Goal: Information Seeking & Learning: Learn about a topic

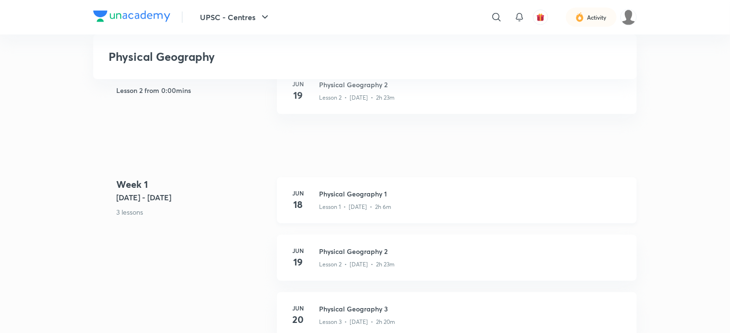
scroll to position [246, 0]
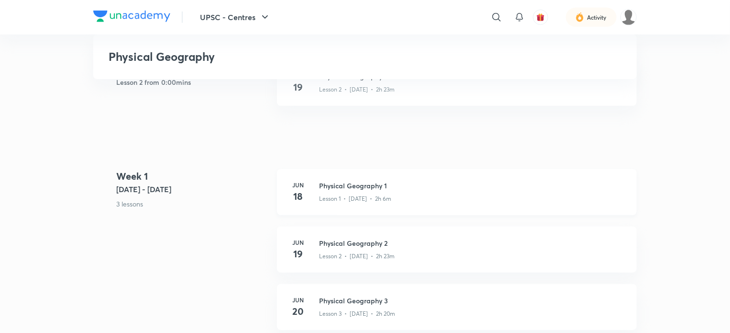
click at [371, 188] on h3 "Physical Geography 1" at bounding box center [472, 185] width 306 height 10
click at [372, 245] on h3 "Physical Geography 2" at bounding box center [472, 243] width 306 height 10
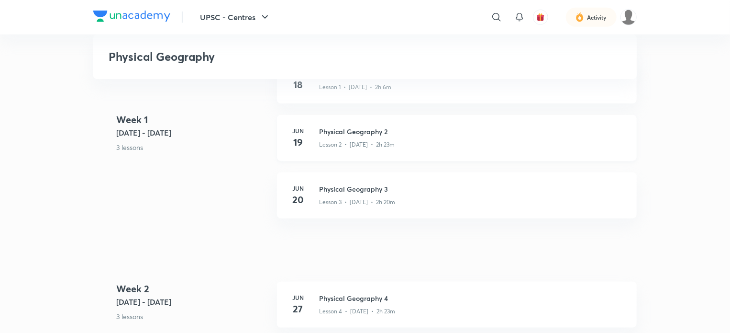
scroll to position [355, 0]
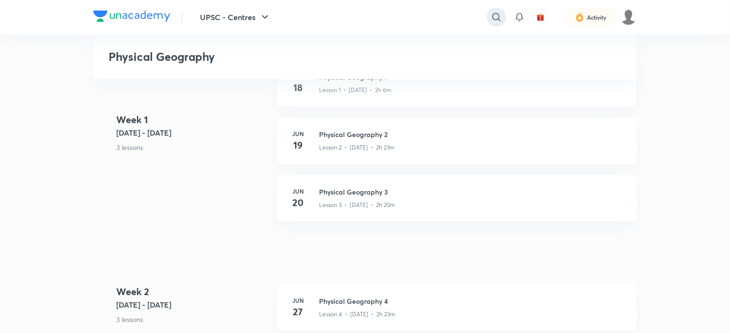
click at [496, 15] on icon at bounding box center [496, 16] width 11 height 11
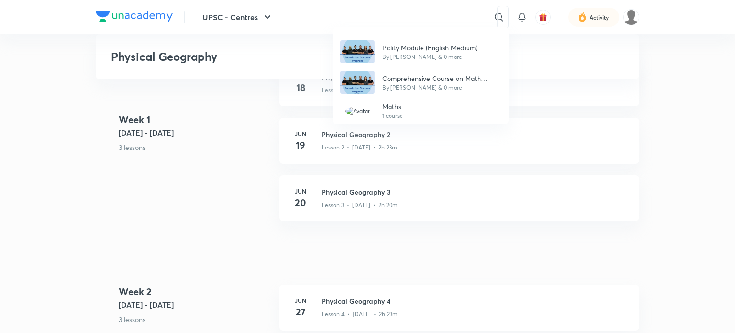
click at [203, 196] on div "Polity Module (English Medium) By Saurabh Kumar Rahul & 0 more Comprehensive Co…" at bounding box center [367, 166] width 735 height 333
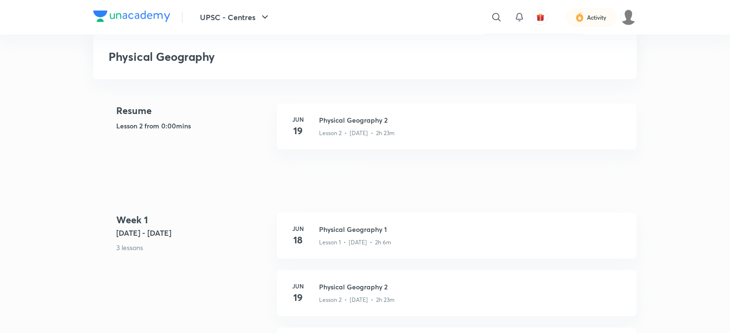
scroll to position [201, 0]
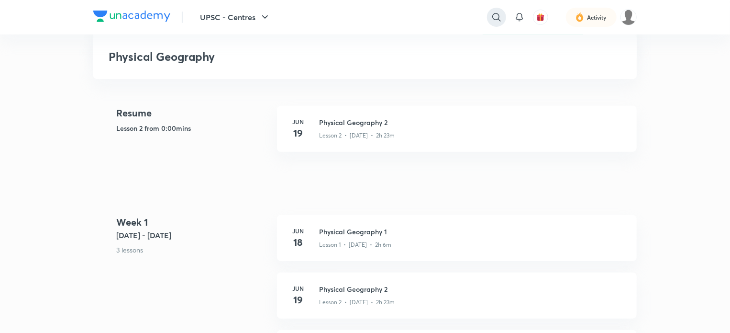
click at [502, 19] on icon at bounding box center [496, 16] width 11 height 11
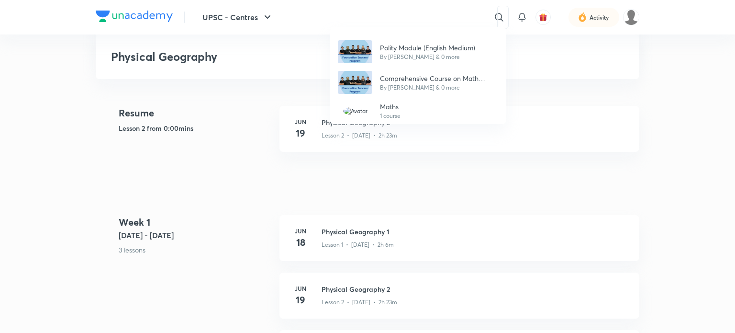
click at [521, 15] on div "Polity Module (English Medium) By Saurabh Kumar Rahul & 0 more Comprehensive Co…" at bounding box center [367, 166] width 735 height 333
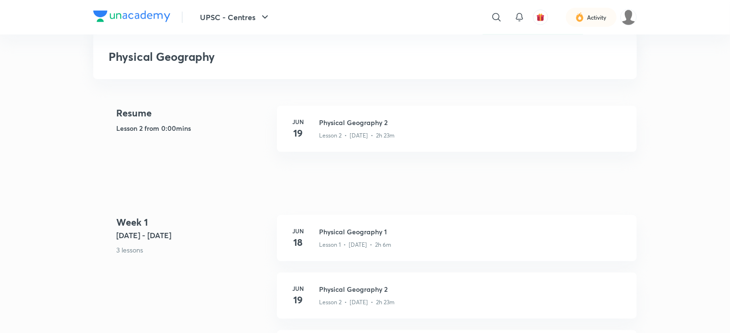
click at [521, 15] on icon at bounding box center [519, 16] width 11 height 11
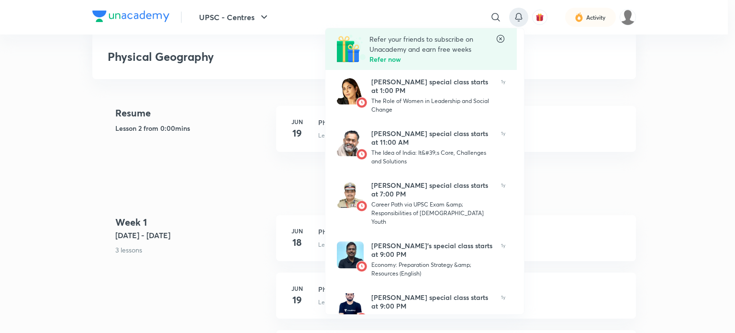
click at [258, 17] on div at bounding box center [367, 166] width 735 height 333
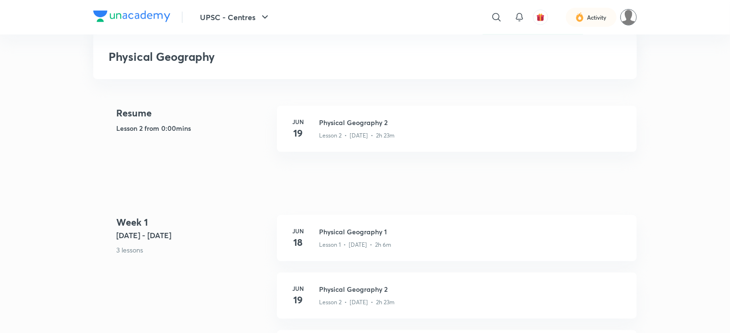
click at [626, 18] on img at bounding box center [629, 17] width 16 height 16
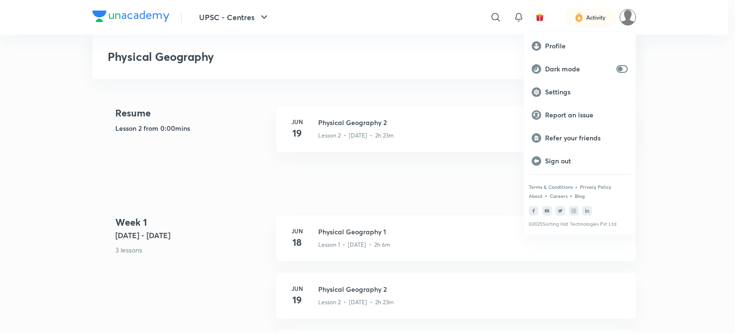
click at [155, 17] on div at bounding box center [367, 166] width 735 height 333
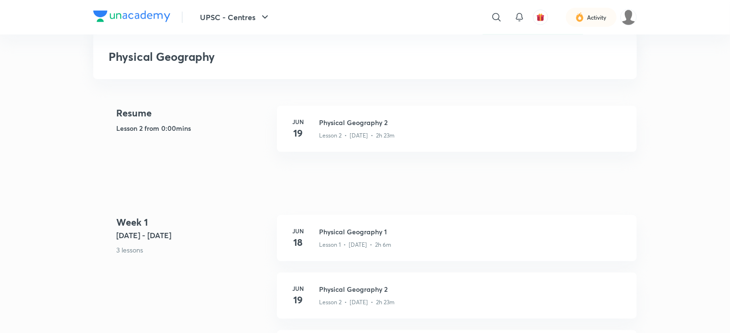
click at [145, 20] on img at bounding box center [131, 16] width 77 height 11
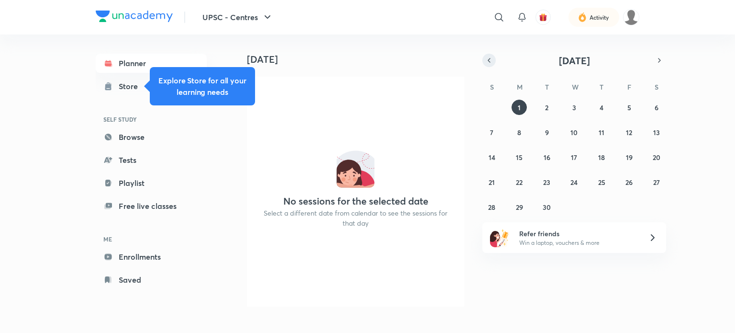
click at [485, 63] on icon "button" at bounding box center [489, 60] width 8 height 9
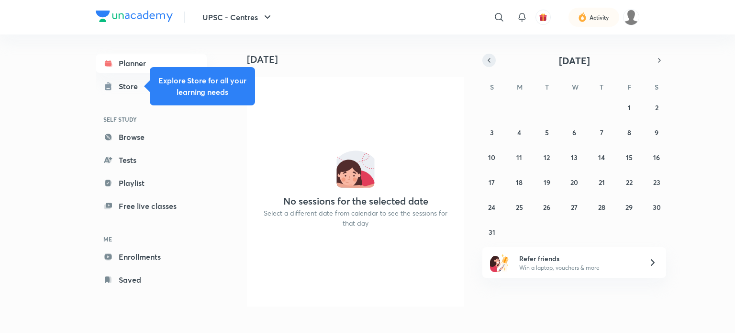
click at [485, 63] on icon "button" at bounding box center [489, 60] width 8 height 9
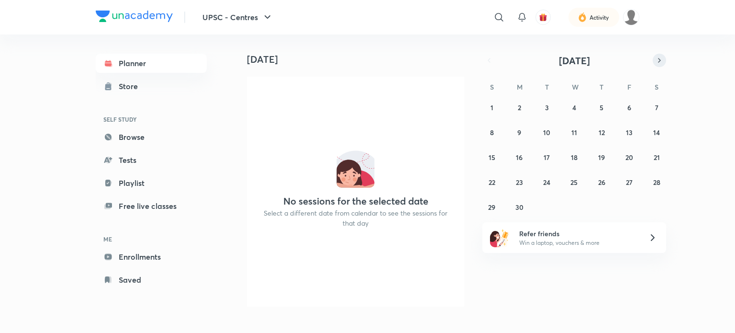
click at [657, 57] on icon "button" at bounding box center [660, 60] width 8 height 9
click at [492, 56] on icon "button" at bounding box center [489, 60] width 8 height 9
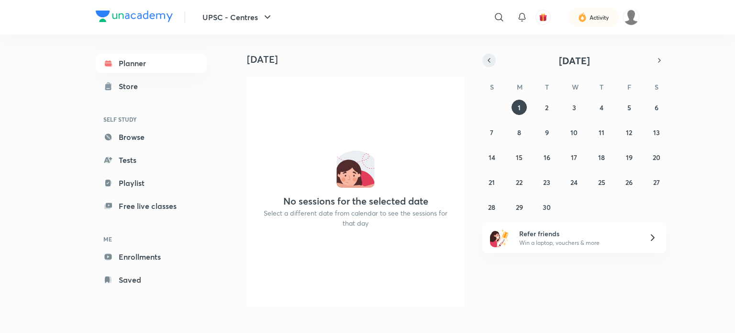
click at [492, 56] on icon "button" at bounding box center [489, 60] width 8 height 9
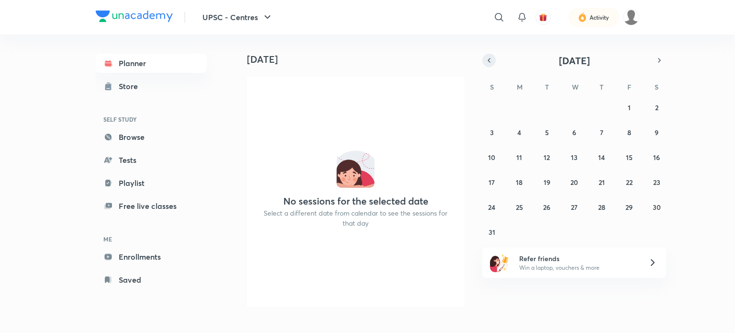
click at [492, 56] on icon "button" at bounding box center [489, 60] width 8 height 9
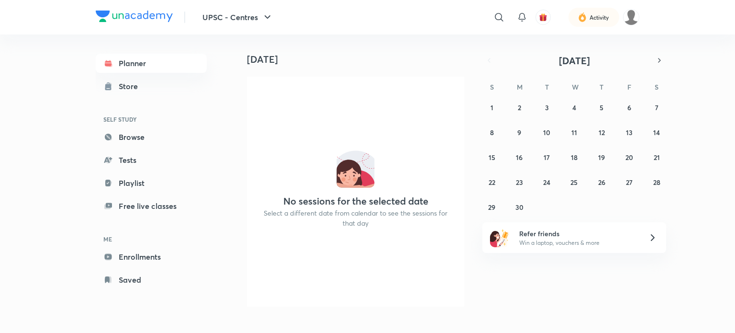
click at [460, 67] on div "Today Today No sessions for the selected date Select a different date from cale…" at bounding box center [437, 173] width 406 height 279
click at [172, 91] on link "Store" at bounding box center [151, 86] width 111 height 19
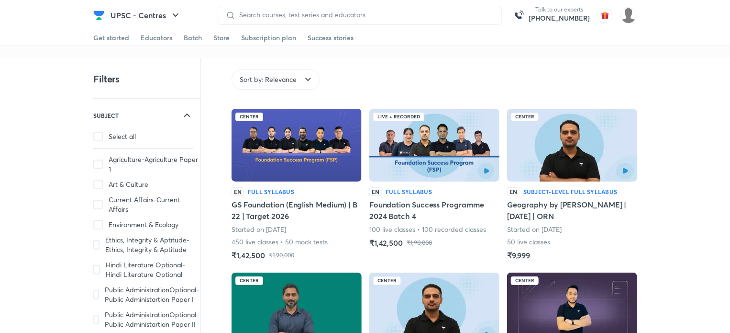
click at [308, 76] on icon at bounding box center [307, 79] width 11 height 11
click at [632, 16] on img at bounding box center [629, 15] width 16 height 16
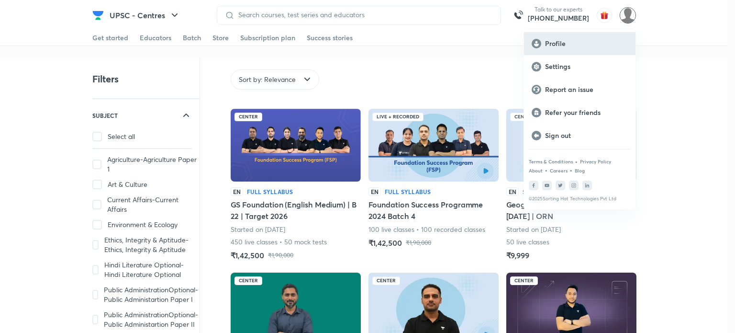
click at [559, 43] on p "Profile" at bounding box center [586, 43] width 83 height 9
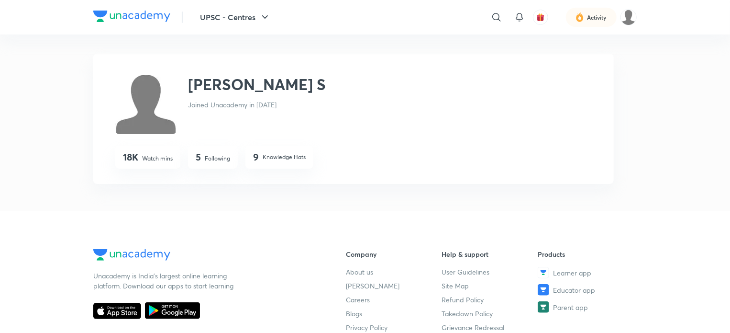
click at [279, 155] on p "Knowledge Hats" at bounding box center [284, 157] width 43 height 9
click at [253, 156] on div "9 Knowledge Hats" at bounding box center [279, 156] width 68 height 23
click at [222, 159] on p "Following" at bounding box center [217, 158] width 25 height 9
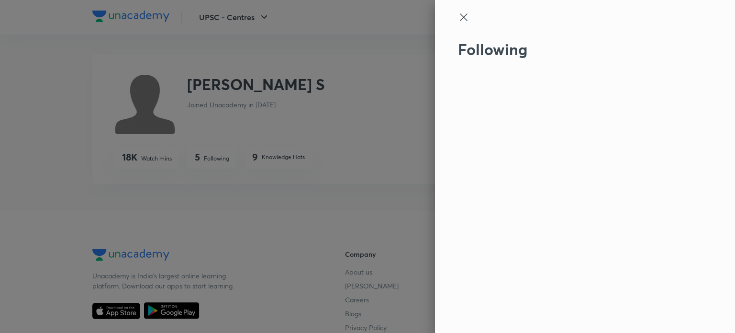
click at [463, 13] on icon at bounding box center [463, 16] width 11 height 11
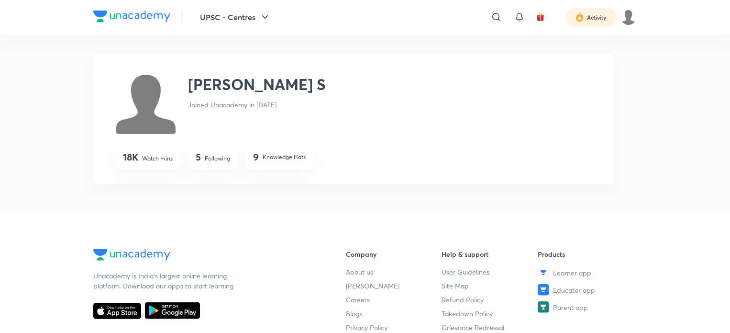
click at [591, 14] on div at bounding box center [591, 17] width 51 height 19
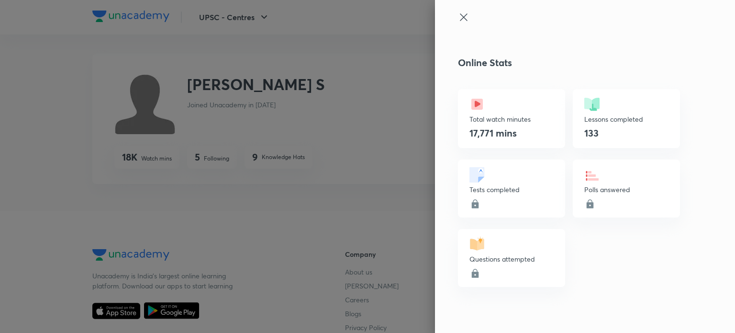
click at [587, 208] on icon at bounding box center [589, 203] width 11 height 11
click at [484, 204] on div "Tests completed" at bounding box center [511, 188] width 107 height 58
click at [489, 260] on p "Questions attempted" at bounding box center [511, 259] width 84 height 10
click at [458, 15] on icon at bounding box center [463, 16] width 11 height 11
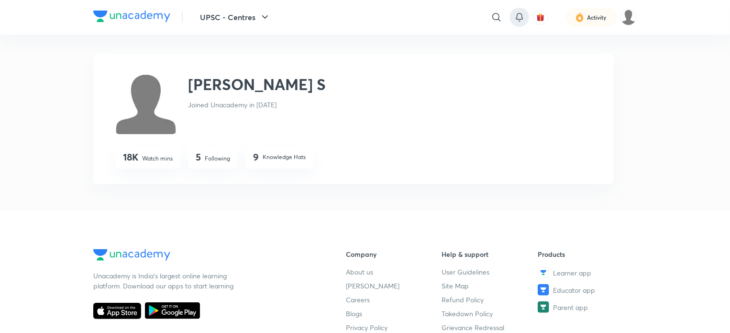
click at [520, 14] on icon at bounding box center [519, 16] width 11 height 11
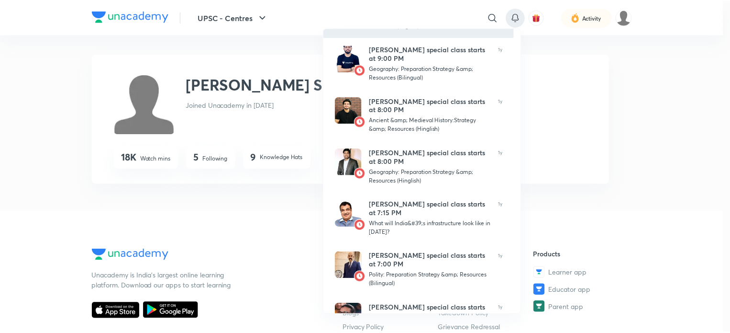
scroll to position [296, 0]
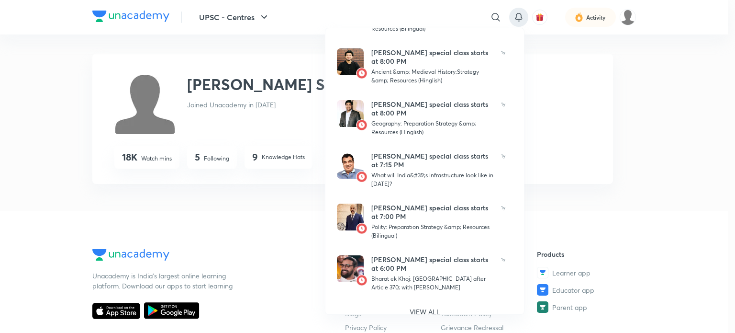
click at [496, 16] on div at bounding box center [367, 166] width 735 height 333
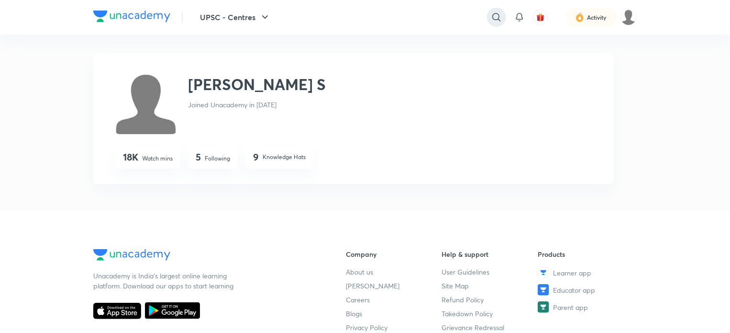
click at [503, 19] on div at bounding box center [496, 17] width 19 height 19
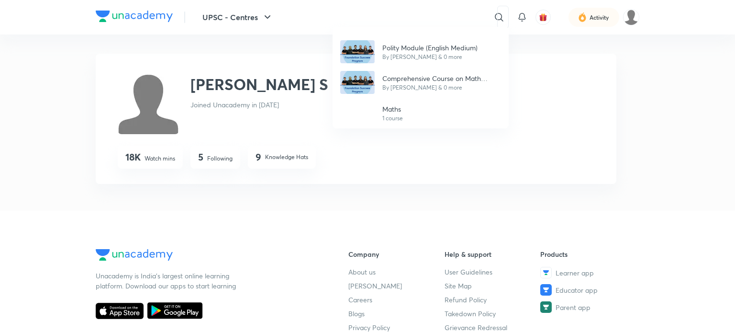
click at [604, 17] on div "Polity Module (English Medium) By Saurabh Kumar Rahul & 0 more Comprehensive Co…" at bounding box center [367, 166] width 735 height 333
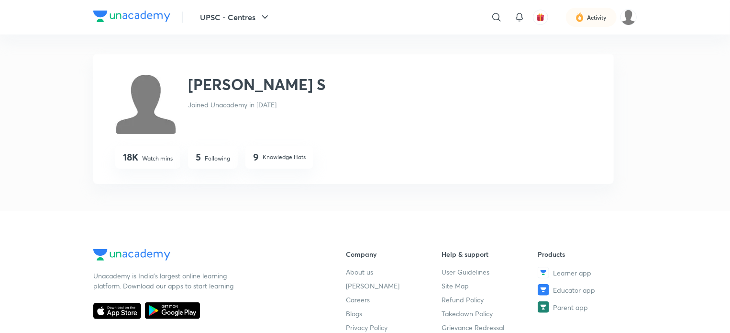
click at [576, 22] on img at bounding box center [580, 16] width 9 height 11
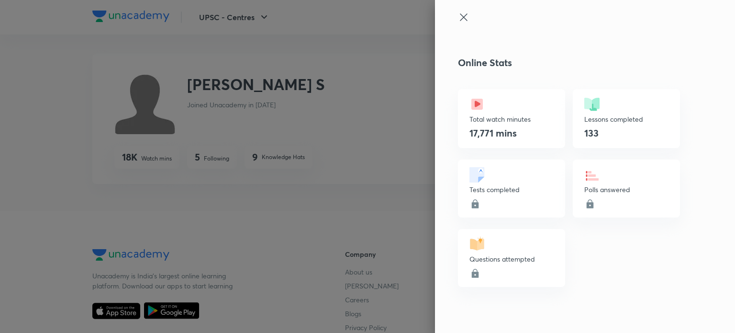
click at [467, 21] on icon at bounding box center [463, 16] width 7 height 7
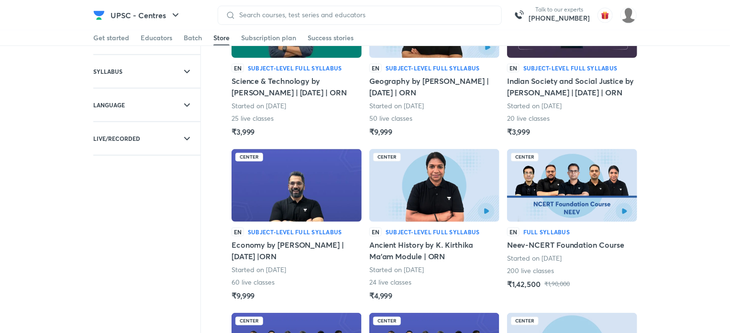
scroll to position [287, 0]
click at [574, 196] on img at bounding box center [572, 185] width 130 height 73
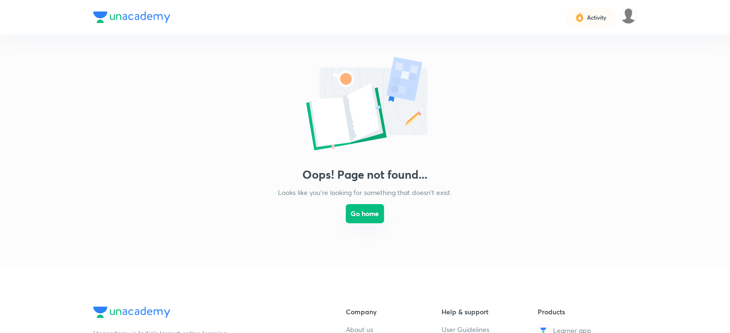
click at [366, 214] on button "Go home" at bounding box center [365, 213] width 38 height 19
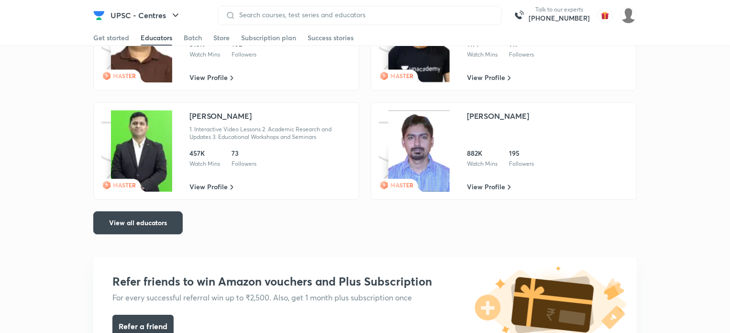
scroll to position [1402, 0]
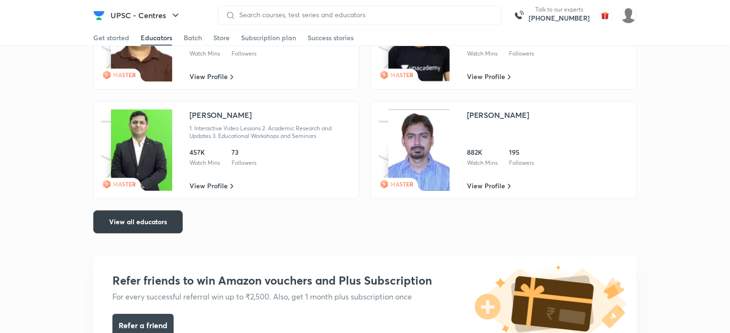
click at [138, 229] on button "View all educators" at bounding box center [137, 221] width 89 height 23
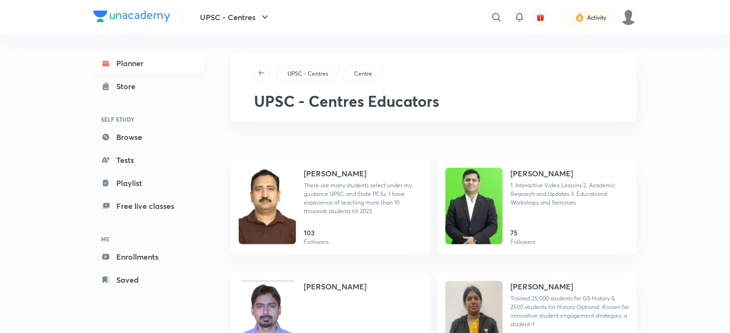
click at [162, 64] on link "Planner" at bounding box center [148, 63] width 111 height 19
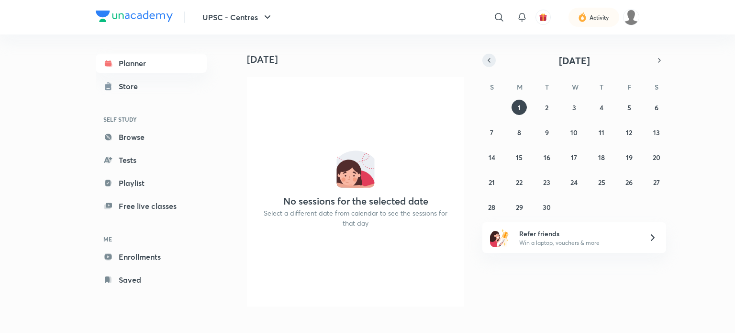
click at [490, 63] on icon "button" at bounding box center [489, 60] width 8 height 9
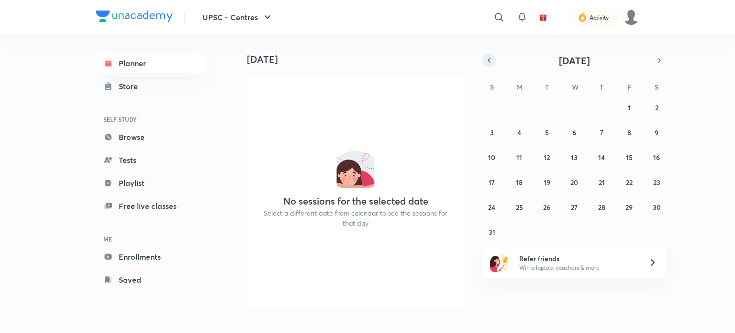
click at [490, 63] on icon "button" at bounding box center [489, 60] width 8 height 9
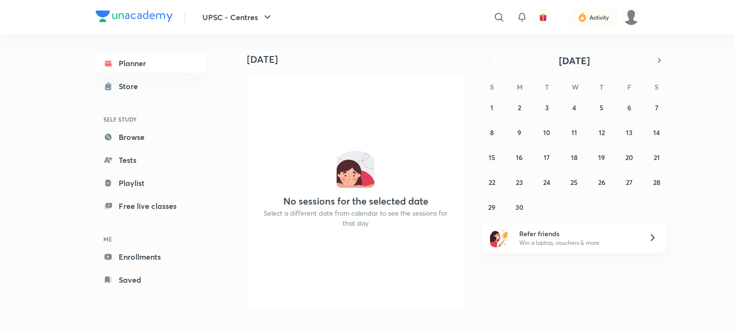
click at [653, 239] on icon at bounding box center [652, 237] width 3 height 6
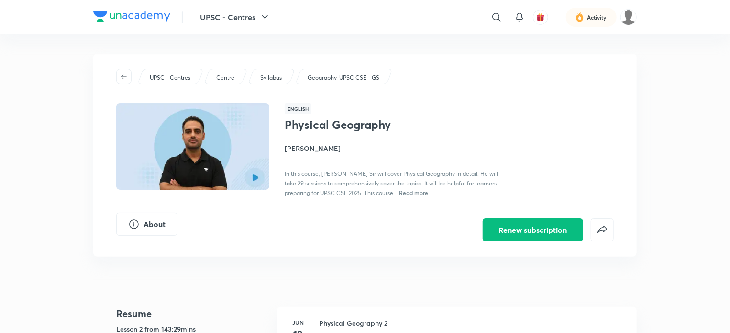
click at [416, 191] on span "Read more" at bounding box center [413, 193] width 29 height 8
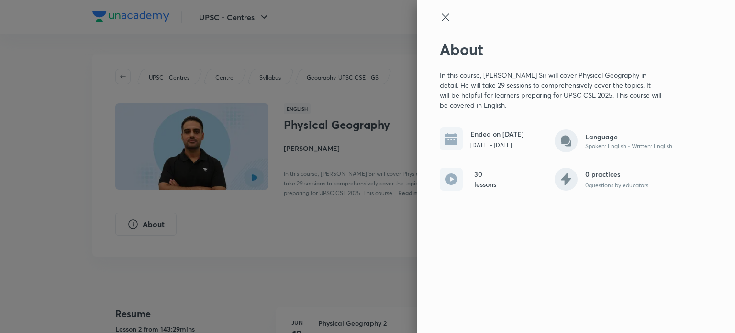
click at [445, 13] on icon at bounding box center [445, 16] width 11 height 11
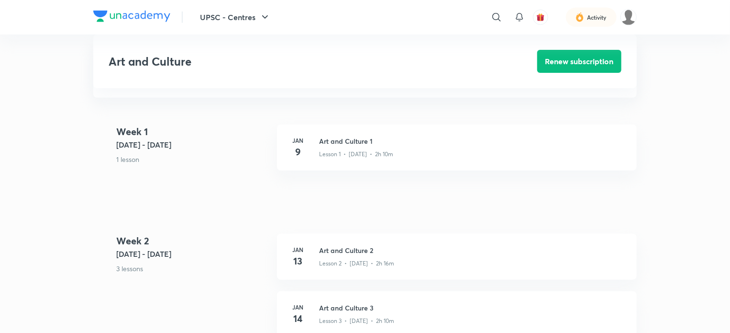
scroll to position [241, 0]
click at [383, 157] on div "[DATE] Art and Culture 1 Lesson 1 • [DATE] • 2h 10m" at bounding box center [457, 146] width 360 height 46
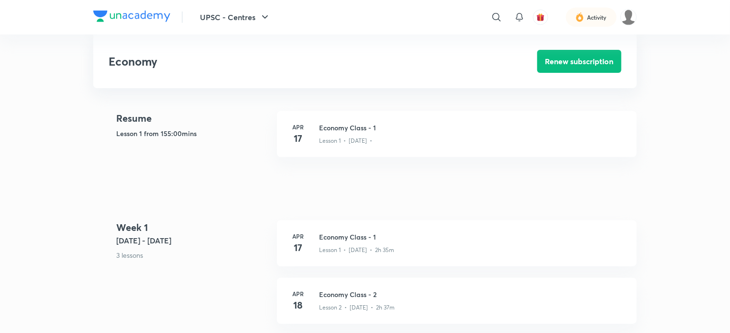
scroll to position [254, 0]
drag, startPoint x: 0, startPoint y: 0, endPoint x: 384, endPoint y: 234, distance: 449.9
click at [384, 234] on h3 "Economy Class - 1" at bounding box center [472, 236] width 306 height 10
click at [402, 243] on div "Lesson 1 • [DATE] • 2h 35m" at bounding box center [472, 247] width 306 height 12
